Goal: Go to known website: Access a specific website the user already knows

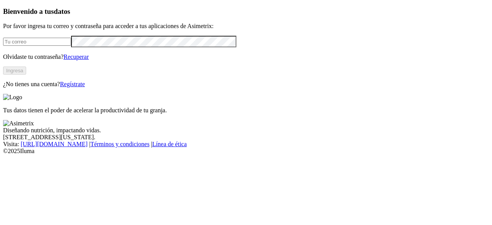
type input "jhonatan.rojas@aliar.com.co"
click at [26, 75] on button "Ingresa" at bounding box center [14, 70] width 23 height 8
